Goal: Check status: Check status

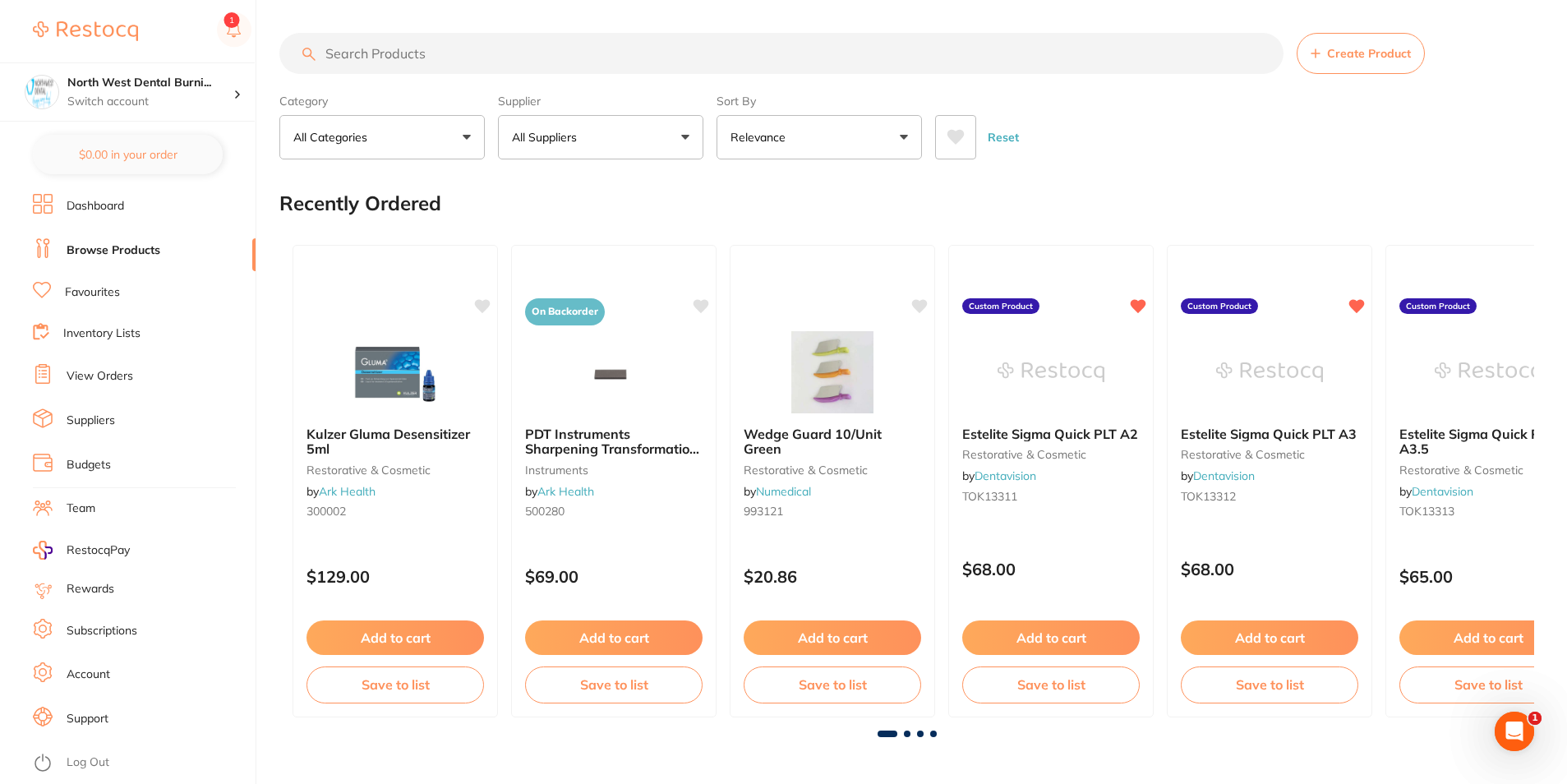
click at [111, 373] on link "View Orders" at bounding box center [99, 376] width 66 height 17
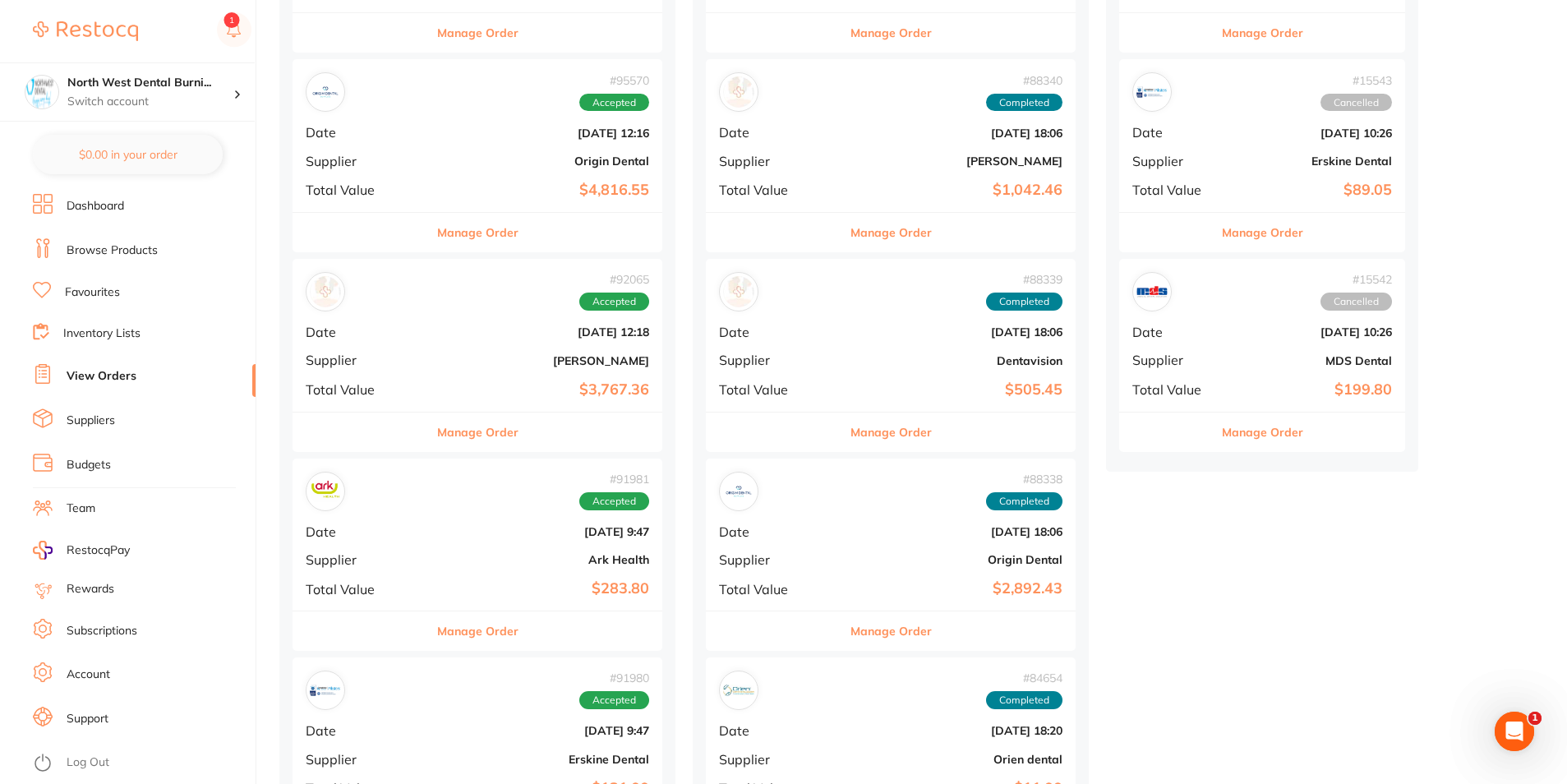
scroll to position [1972, 0]
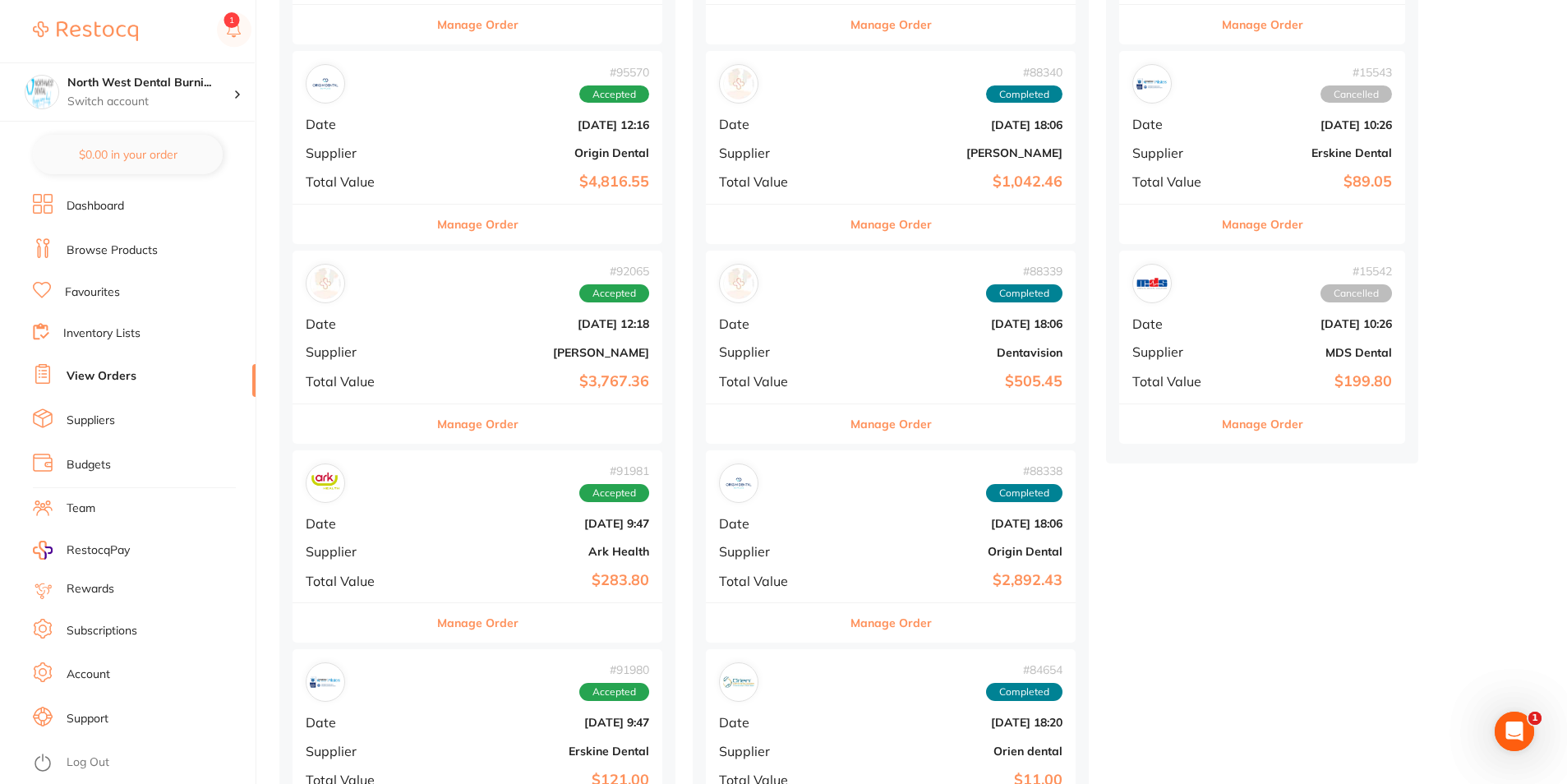
click at [463, 425] on button "Manage Order" at bounding box center [478, 424] width 81 height 39
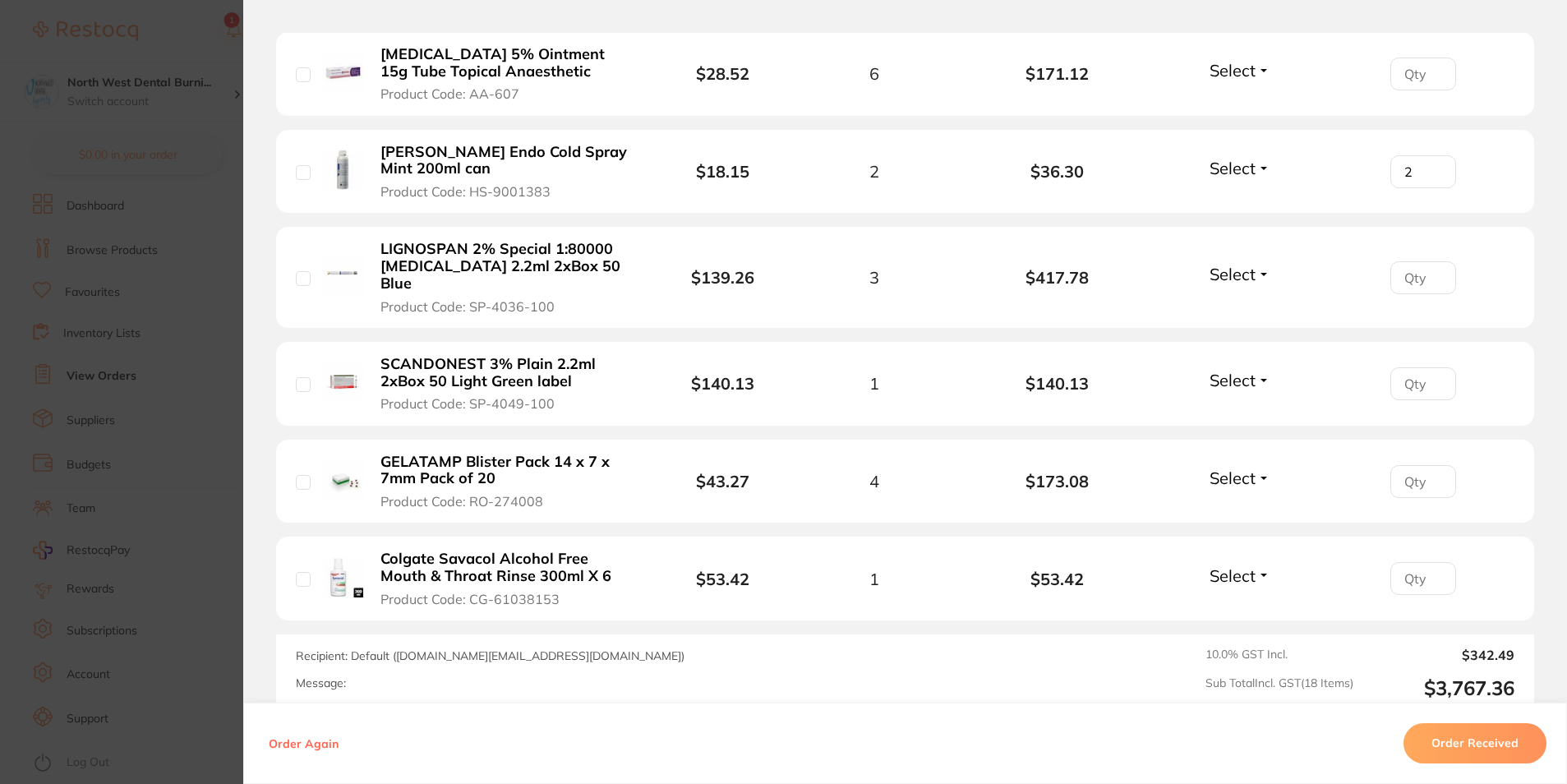
scroll to position [1725, 0]
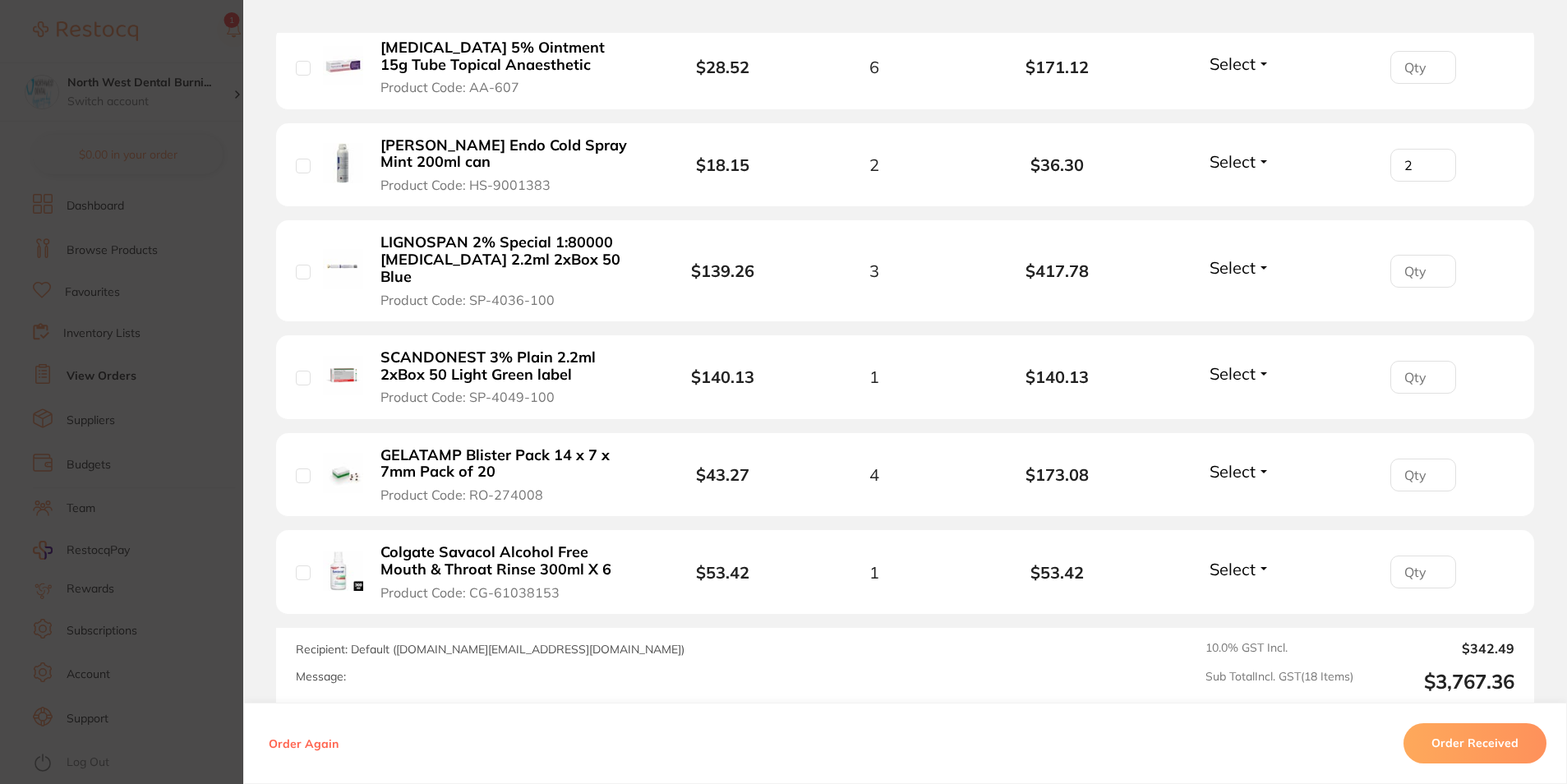
click at [87, 396] on section "Order ID: Restocq- 92065 Order Information Accepted Order Order Date [DATE] 12:…" at bounding box center [784, 392] width 1567 height 784
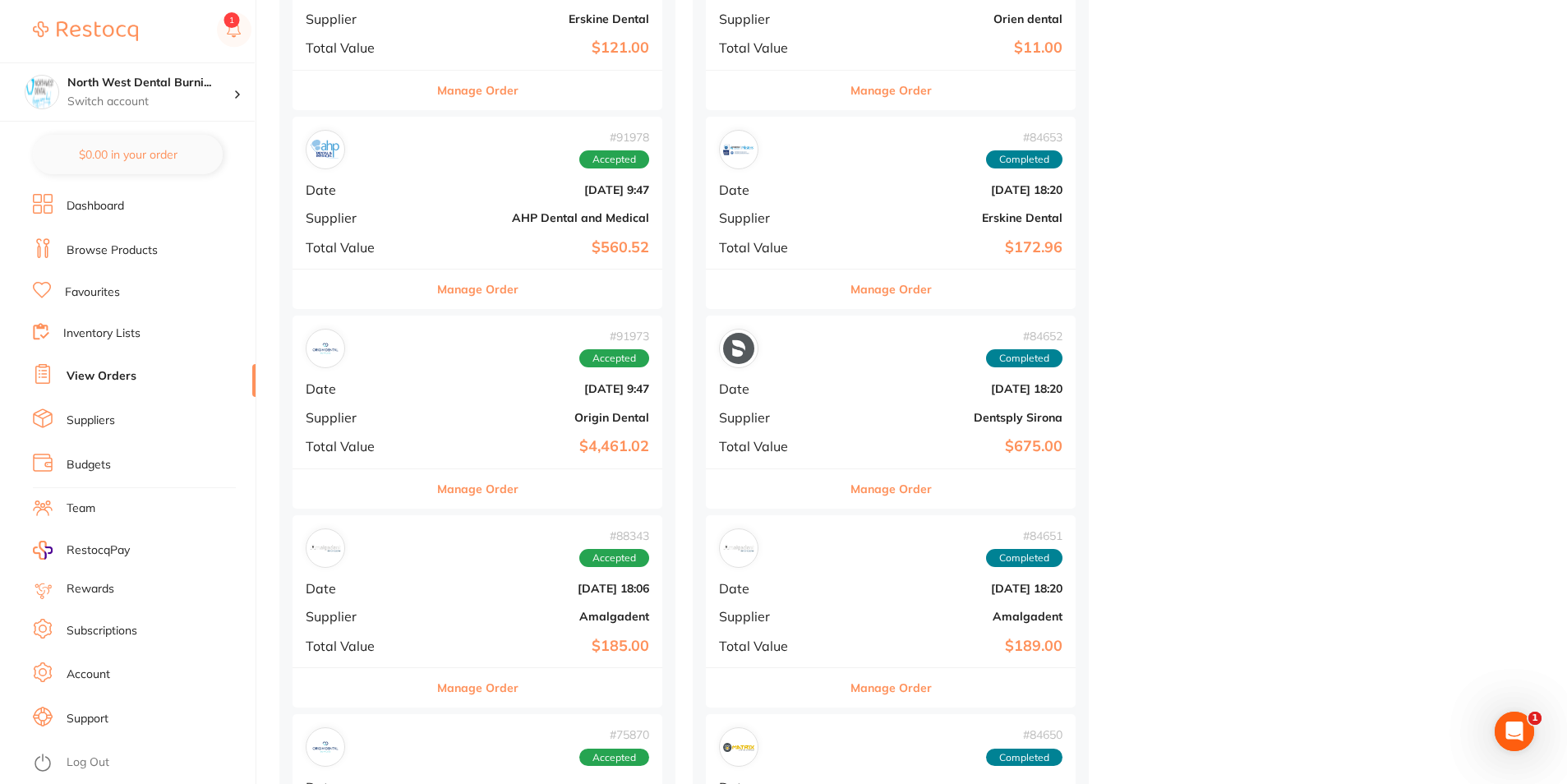
scroll to position [2711, 0]
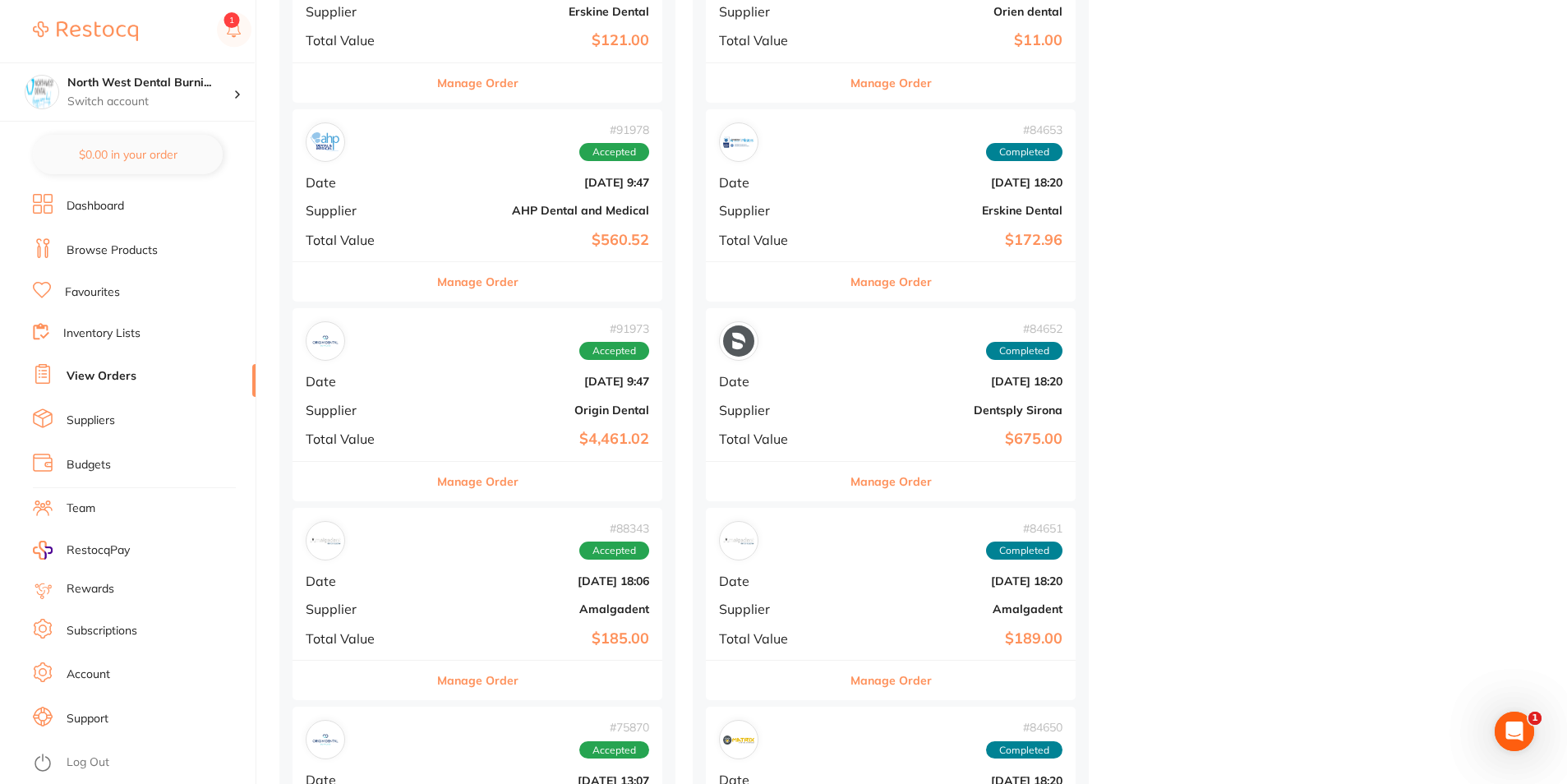
click at [467, 491] on button "Manage Order" at bounding box center [478, 481] width 81 height 39
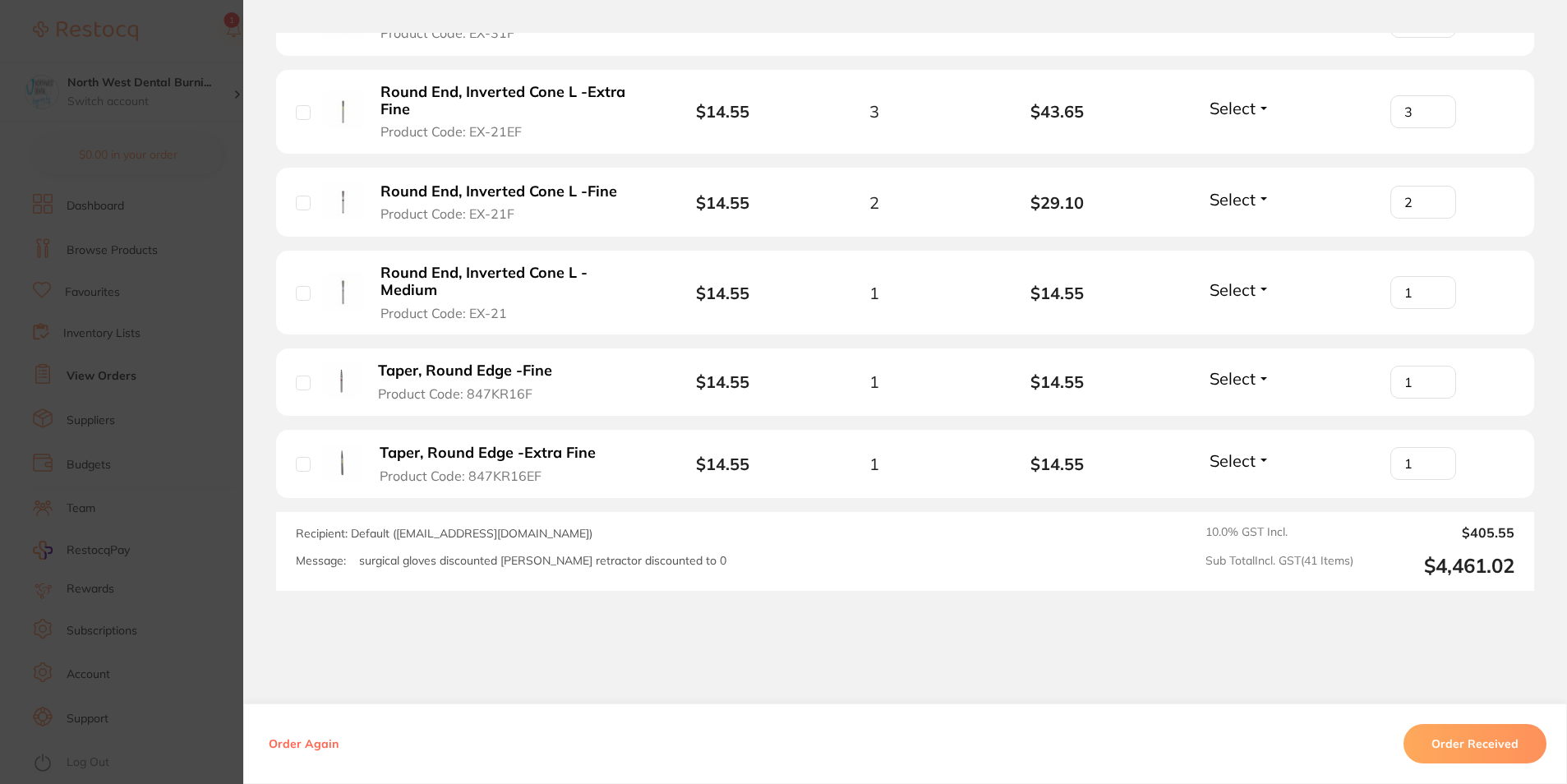
scroll to position [4082, 0]
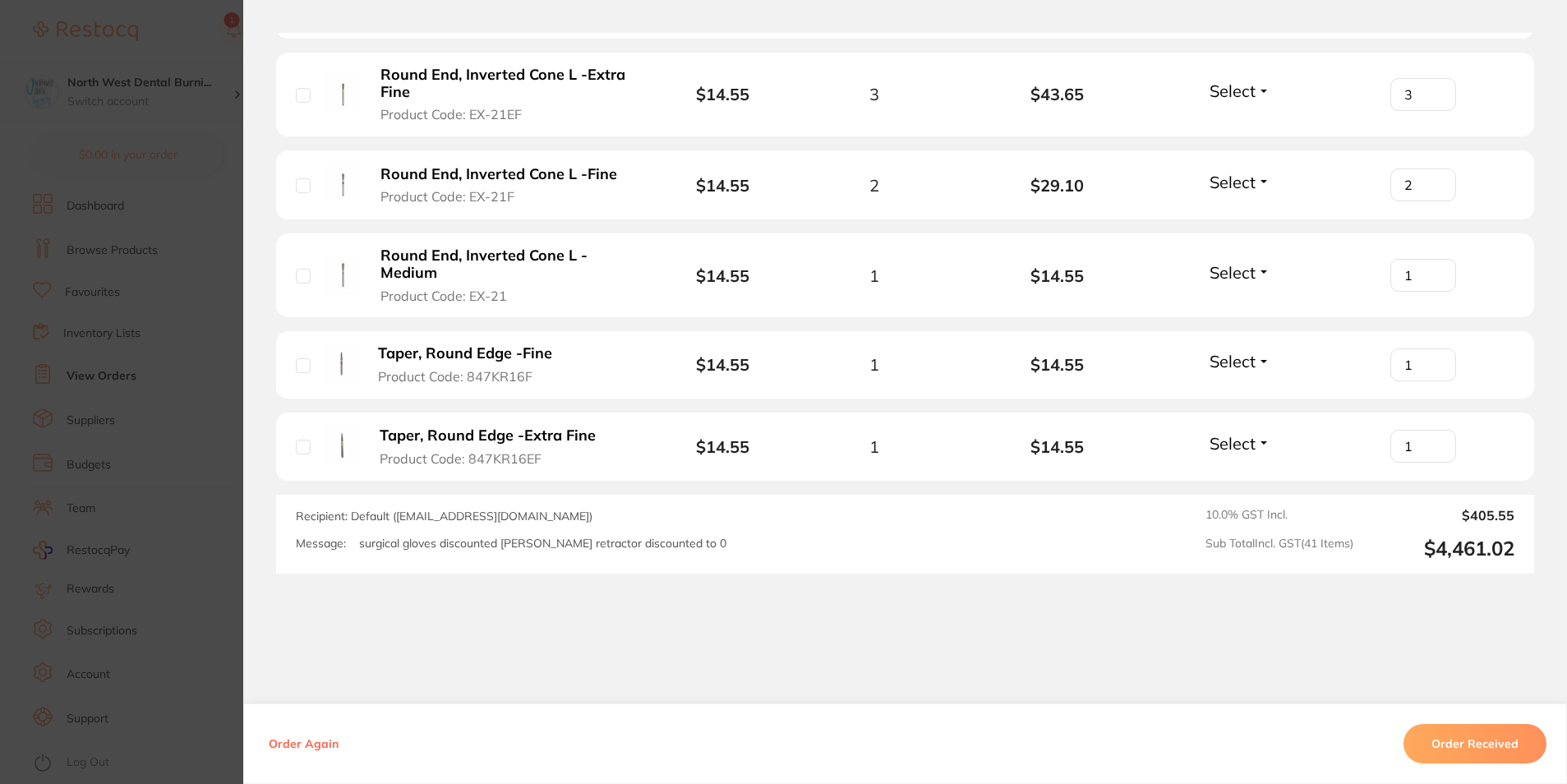
click at [160, 302] on section "Order ID: Restocq- 91973 Order Information Accepted Order Order Date [DATE] 9:4…" at bounding box center [784, 392] width 1567 height 784
